Goal: Task Accomplishment & Management: Use online tool/utility

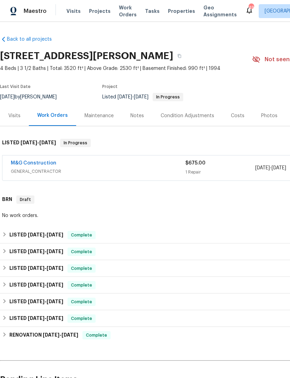
click at [137, 160] on div "M&G Construction" at bounding box center [98, 163] width 174 height 8
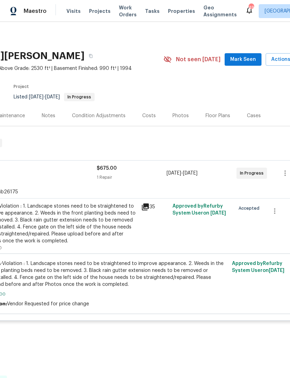
scroll to position [0, 89]
click at [92, 232] on div "#HOA-Violation : 1. Landscape stones need to be straightened to improve appeara…" at bounding box center [60, 224] width 152 height 42
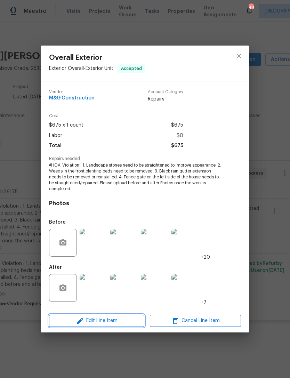
click at [108, 321] on span "Edit Line Item" at bounding box center [96, 320] width 91 height 9
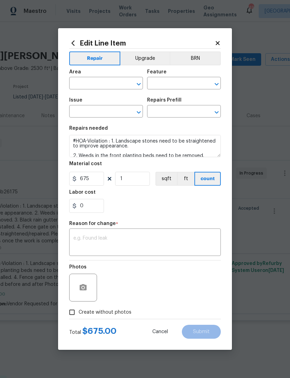
type input "Exterior Overall"
type input "Exterior Unit"
type input "Overall Exterior"
type input "Front End Work Order $1.00"
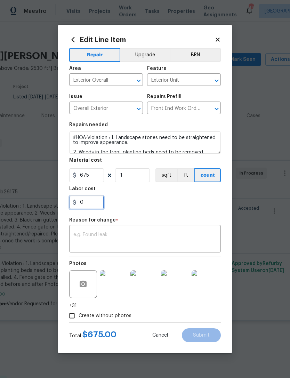
click at [95, 204] on input "0" at bounding box center [86, 202] width 35 height 14
type input "825"
click at [131, 237] on textarea at bounding box center [144, 239] width 143 height 15
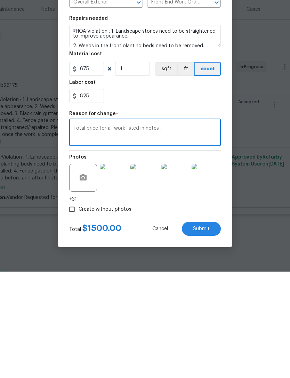
scroll to position [5, 0]
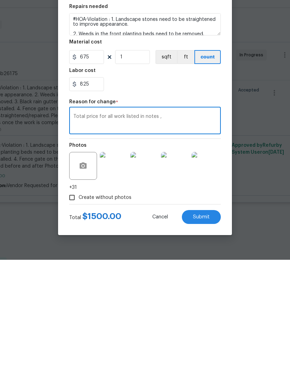
type textarea "Total price for all work listed in notes ,"
click at [203, 332] on span "Submit" at bounding box center [201, 334] width 17 height 5
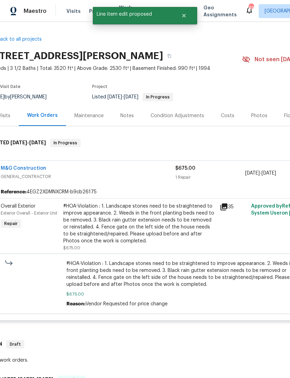
scroll to position [0, 10]
click at [226, 203] on icon at bounding box center [223, 206] width 7 height 7
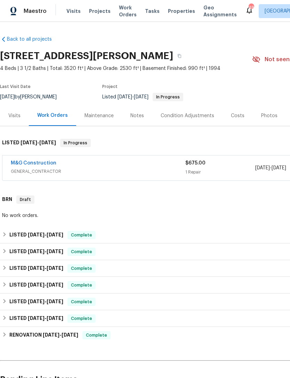
click at [33, 164] on link "M&G Construction" at bounding box center [34, 162] width 46 height 5
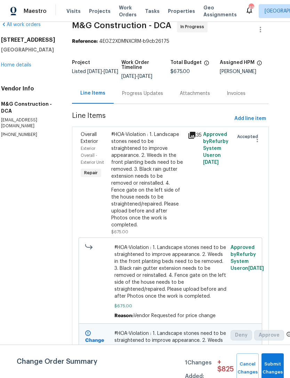
scroll to position [12, 10]
click at [277, 373] on span "Submit Changes" at bounding box center [272, 368] width 15 height 16
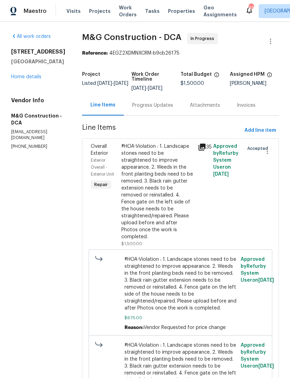
scroll to position [0, 0]
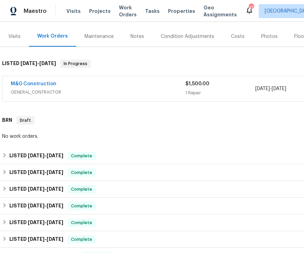
scroll to position [79, 0]
click at [92, 89] on span "GENERAL_CONTRACTOR" at bounding box center [98, 92] width 174 height 7
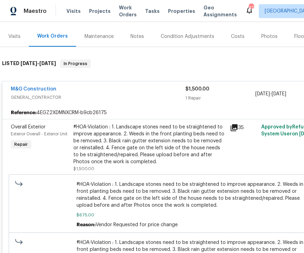
click at [231, 122] on div "35" at bounding box center [243, 147] width 31 height 53
click at [236, 125] on icon at bounding box center [233, 127] width 7 height 7
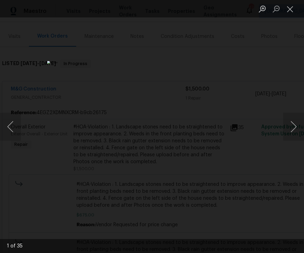
click at [295, 122] on button "Next image" at bounding box center [293, 127] width 21 height 28
click at [295, 121] on button "Next image" at bounding box center [293, 127] width 21 height 28
click at [296, 124] on button "Next image" at bounding box center [293, 127] width 21 height 28
click at [295, 122] on button "Next image" at bounding box center [293, 127] width 21 height 28
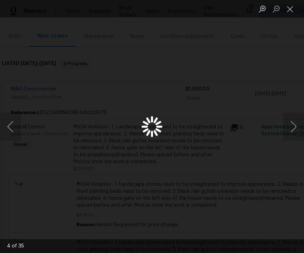
click at [295, 122] on button "Next image" at bounding box center [293, 127] width 21 height 28
click at [299, 124] on button "Next image" at bounding box center [293, 127] width 21 height 28
click at [299, 127] on button "Next image" at bounding box center [293, 127] width 21 height 28
click at [296, 127] on button "Next image" at bounding box center [293, 127] width 21 height 28
click at [296, 125] on button "Next image" at bounding box center [293, 127] width 21 height 28
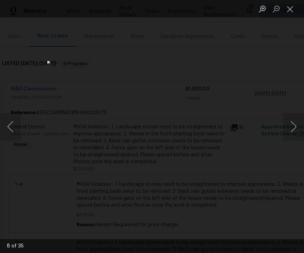
click at [5, 127] on button "Previous image" at bounding box center [10, 127] width 21 height 28
click at [295, 126] on button "Next image" at bounding box center [293, 127] width 21 height 28
click at [292, 123] on button "Next image" at bounding box center [293, 127] width 21 height 28
click at [295, 124] on button "Next image" at bounding box center [293, 127] width 21 height 28
click at [295, 126] on button "Next image" at bounding box center [293, 127] width 21 height 28
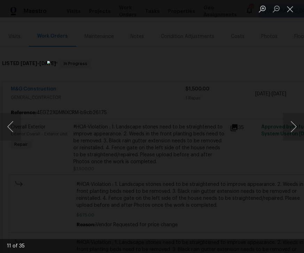
click at [296, 123] on button "Next image" at bounding box center [293, 127] width 21 height 28
click at [294, 125] on button "Next image" at bounding box center [293, 127] width 21 height 28
click at [296, 120] on button "Next image" at bounding box center [293, 127] width 21 height 28
click at [296, 119] on button "Next image" at bounding box center [293, 127] width 21 height 28
click at [296, 121] on button "Next image" at bounding box center [293, 127] width 21 height 28
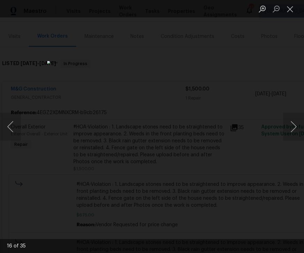
click at [299, 121] on button "Next image" at bounding box center [293, 127] width 21 height 28
click at [297, 121] on button "Next image" at bounding box center [293, 127] width 21 height 28
click at [300, 120] on button "Next image" at bounding box center [293, 127] width 21 height 28
click at [299, 119] on button "Next image" at bounding box center [293, 127] width 21 height 28
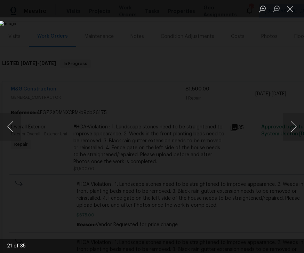
click at [299, 118] on button "Next image" at bounding box center [293, 127] width 21 height 28
click at [299, 117] on button "Next image" at bounding box center [293, 127] width 21 height 28
click at [300, 118] on button "Next image" at bounding box center [293, 127] width 21 height 28
click at [300, 117] on button "Next image" at bounding box center [293, 127] width 21 height 28
click at [300, 118] on button "Next image" at bounding box center [293, 127] width 21 height 28
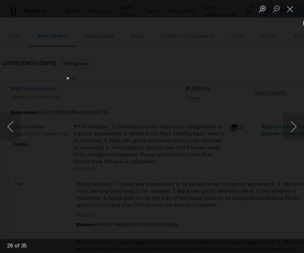
click at [300, 119] on button "Next image" at bounding box center [293, 127] width 21 height 28
click at [300, 120] on button "Next image" at bounding box center [293, 127] width 21 height 28
click at [300, 119] on button "Next image" at bounding box center [293, 127] width 21 height 28
click at [299, 120] on button "Next image" at bounding box center [293, 127] width 21 height 28
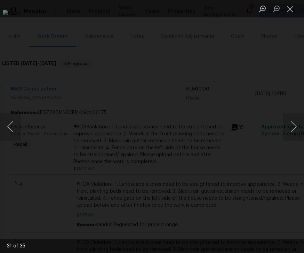
click at [299, 124] on button "Next image" at bounding box center [293, 127] width 21 height 28
click at [299, 122] on button "Next image" at bounding box center [293, 127] width 21 height 28
click at [302, 121] on button "Next image" at bounding box center [293, 127] width 21 height 28
click at [299, 117] on button "Next image" at bounding box center [293, 127] width 21 height 28
click at [300, 121] on button "Next image" at bounding box center [293, 127] width 21 height 28
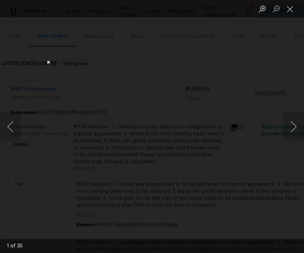
click at [300, 120] on button "Next image" at bounding box center [293, 127] width 21 height 28
click at [297, 126] on button "Next image" at bounding box center [293, 127] width 21 height 28
click at [296, 124] on button "Next image" at bounding box center [293, 127] width 21 height 28
click at [297, 125] on button "Next image" at bounding box center [293, 127] width 21 height 28
click at [297, 127] on button "Next image" at bounding box center [293, 127] width 21 height 28
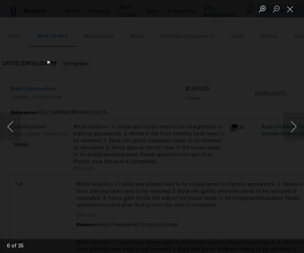
click at [297, 125] on button "Next image" at bounding box center [293, 127] width 21 height 28
click at [296, 124] on button "Next image" at bounding box center [293, 127] width 21 height 28
click at [297, 125] on button "Next image" at bounding box center [293, 127] width 21 height 28
click at [296, 125] on button "Next image" at bounding box center [293, 127] width 21 height 28
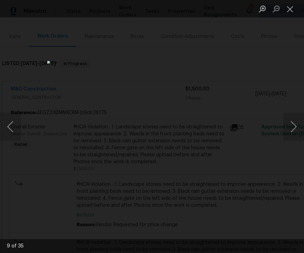
click at [298, 125] on button "Next image" at bounding box center [293, 127] width 21 height 28
